Goal: Find specific page/section: Find specific page/section

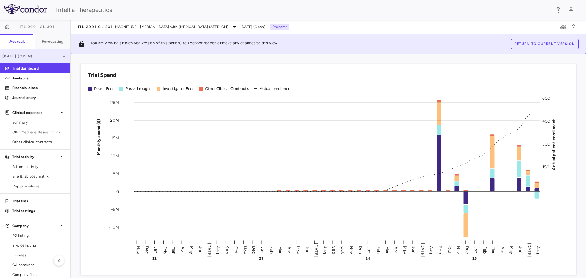
click at [16, 55] on p "[DATE] (Open)" at bounding box center [31, 55] width 58 height 5
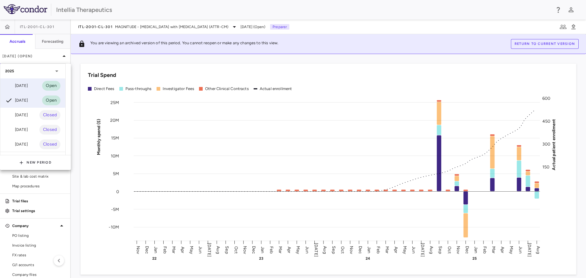
click at [38, 86] on div "Sep 2025 Open" at bounding box center [32, 85] width 65 height 15
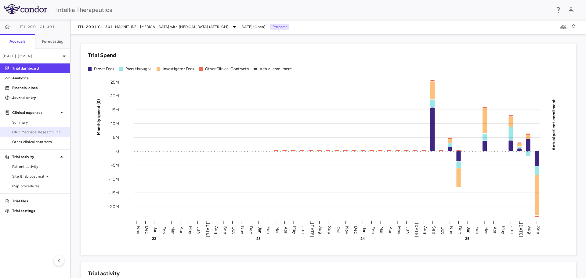
click at [37, 133] on span "CRO Medpace Research, Inc." at bounding box center [38, 131] width 53 height 5
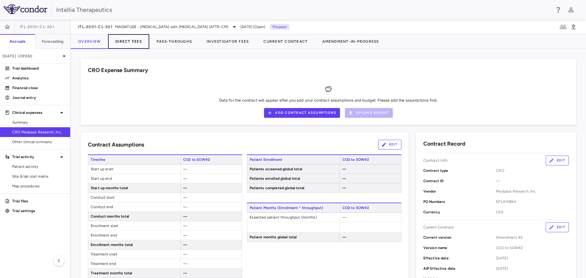
click at [135, 38] on button "Direct Fees" at bounding box center [128, 41] width 41 height 15
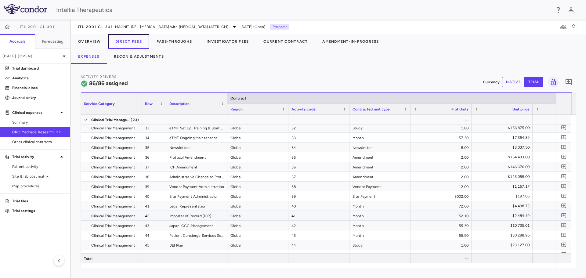
scroll to position [366, 0]
